Goal: Task Accomplishment & Management: Complete application form

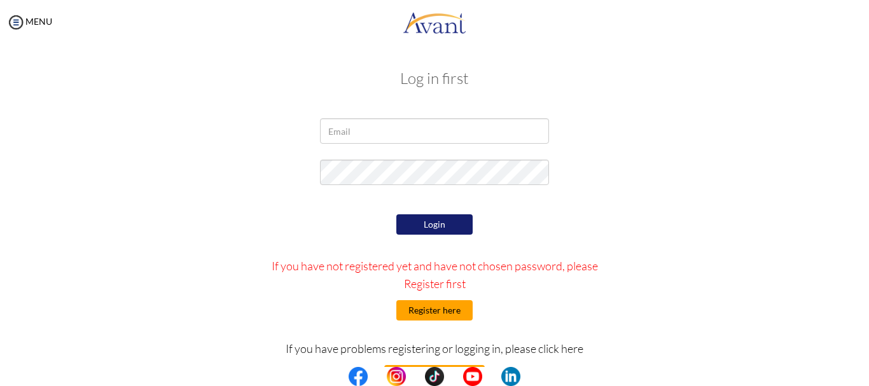
click at [420, 304] on button "Register here" at bounding box center [434, 310] width 76 height 20
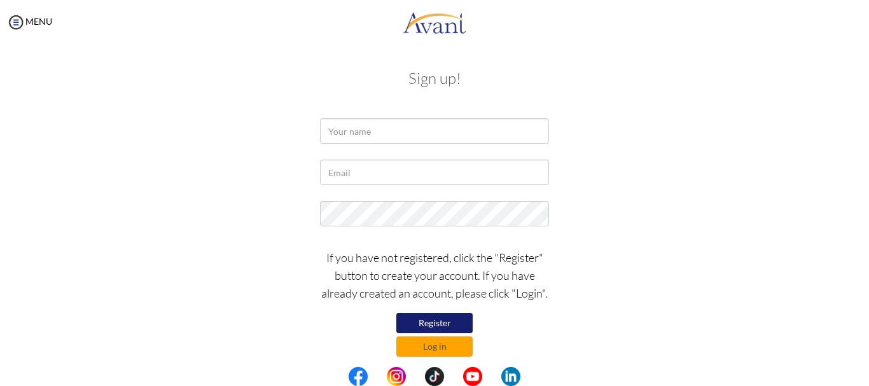
click at [426, 319] on button "Register" at bounding box center [434, 323] width 76 height 20
click at [371, 132] on input "text" at bounding box center [434, 130] width 229 height 25
type input "CHARITY"
click at [403, 134] on input "CHARITY" at bounding box center [434, 130] width 229 height 25
click at [356, 170] on input "text" at bounding box center [434, 172] width 229 height 25
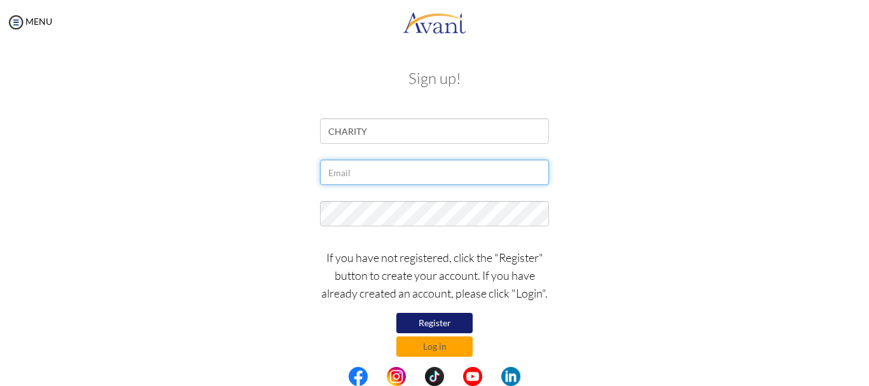
type input "cwanjau96@gmail.com"
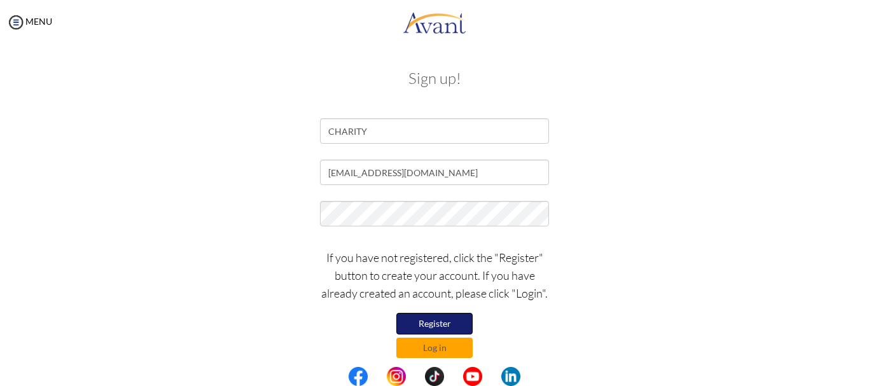
drag, startPoint x: 464, startPoint y: 320, endPoint x: 460, endPoint y: 314, distance: 6.9
click at [464, 319] on button "Register" at bounding box center [434, 324] width 76 height 22
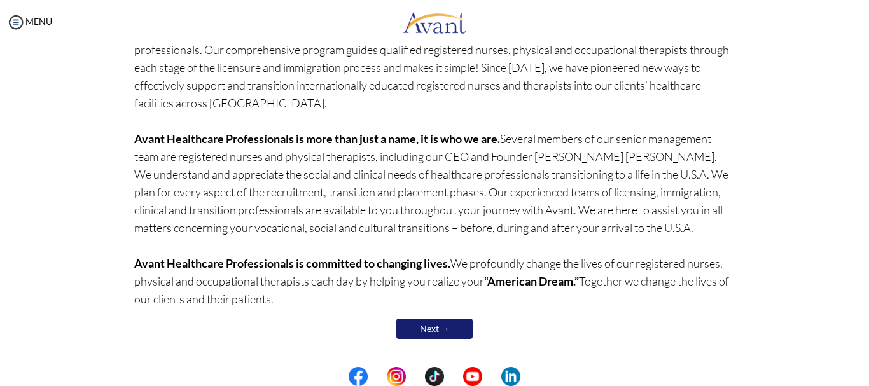
scroll to position [128, 0]
click at [434, 322] on link "Next →" at bounding box center [434, 328] width 76 height 20
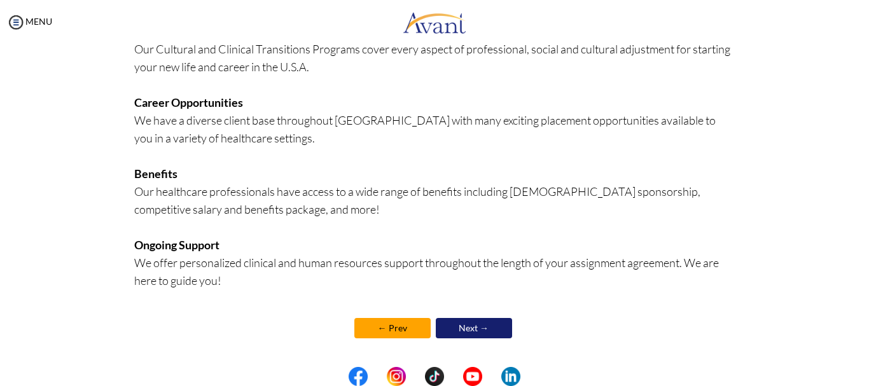
scroll to position [325, 0]
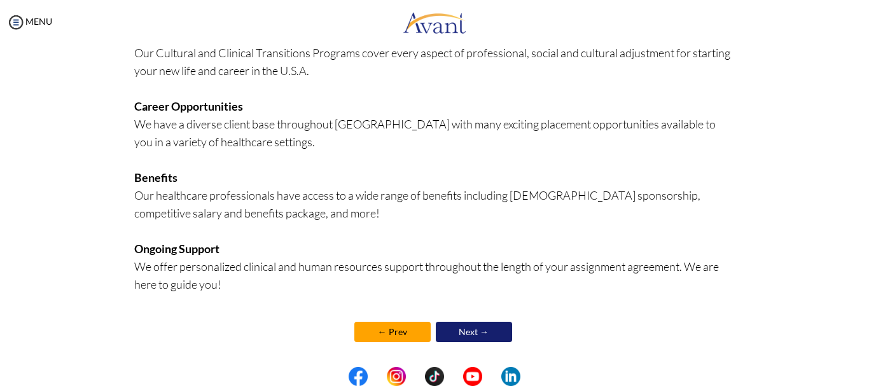
click at [473, 326] on link "Next →" at bounding box center [474, 332] width 76 height 20
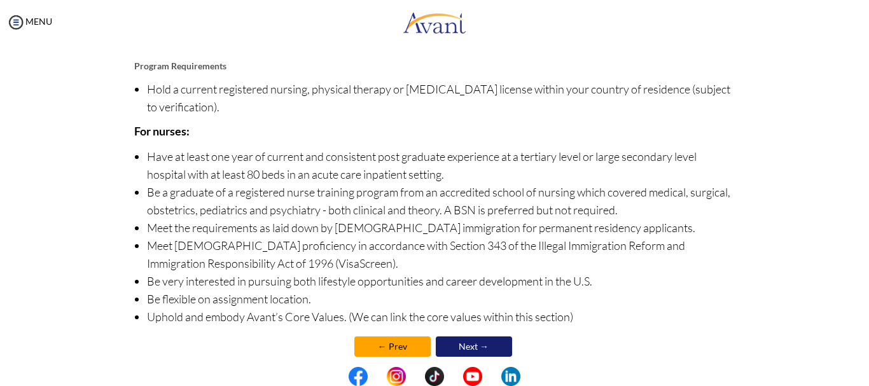
scroll to position [167, 0]
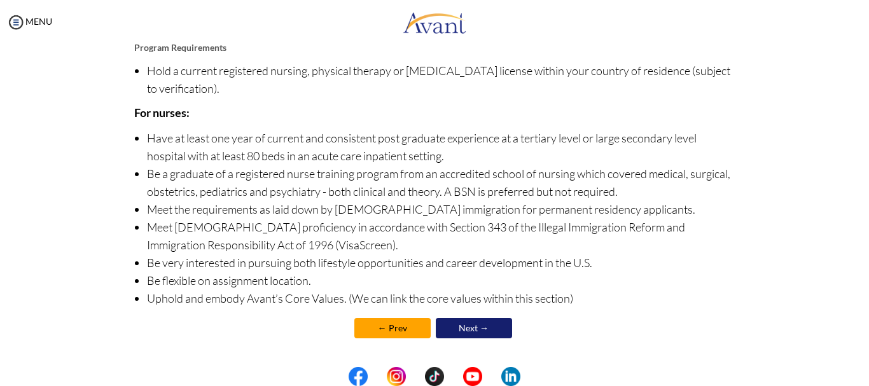
click at [478, 328] on link "Next →" at bounding box center [474, 328] width 76 height 20
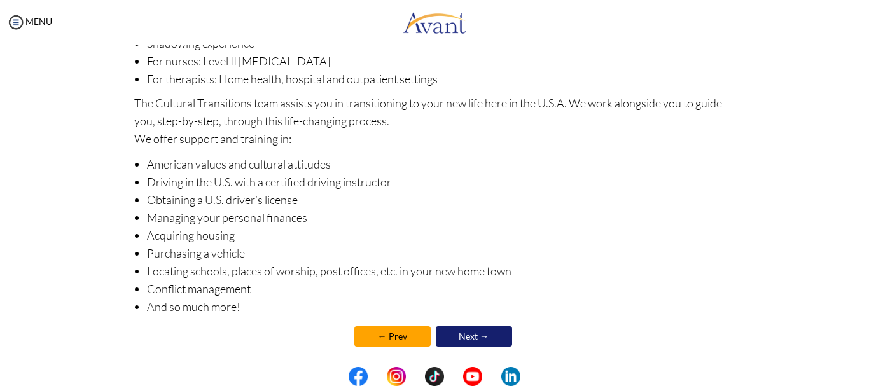
scroll to position [212, 0]
click at [485, 332] on link "Next →" at bounding box center [474, 334] width 76 height 20
